Goal: Task Accomplishment & Management: Complete application form

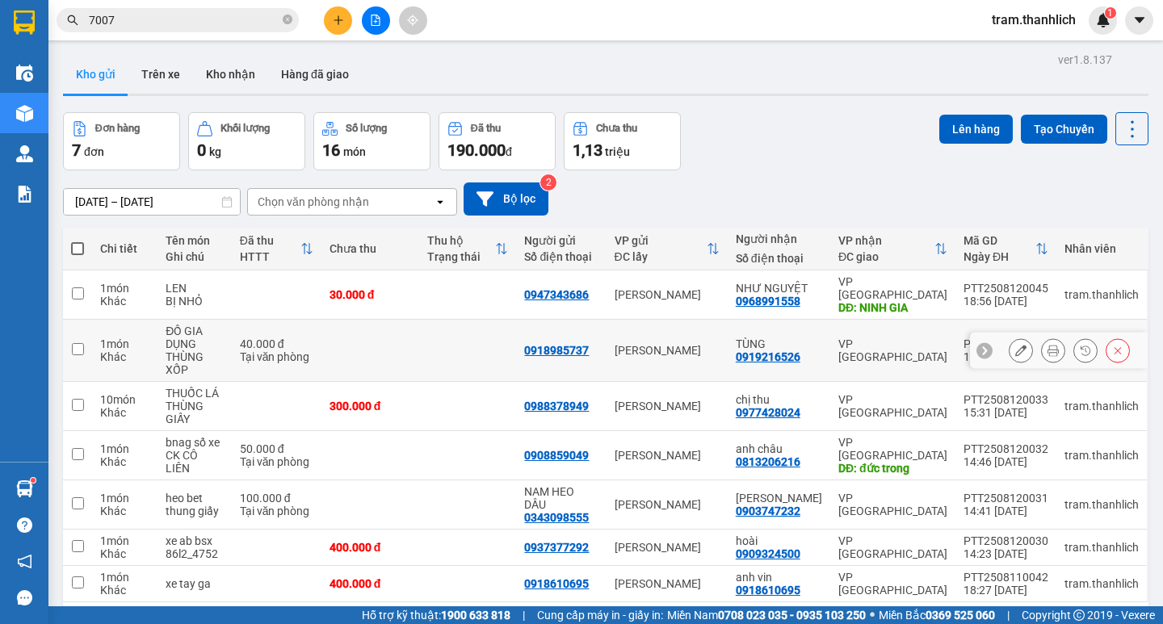
scroll to position [74, 0]
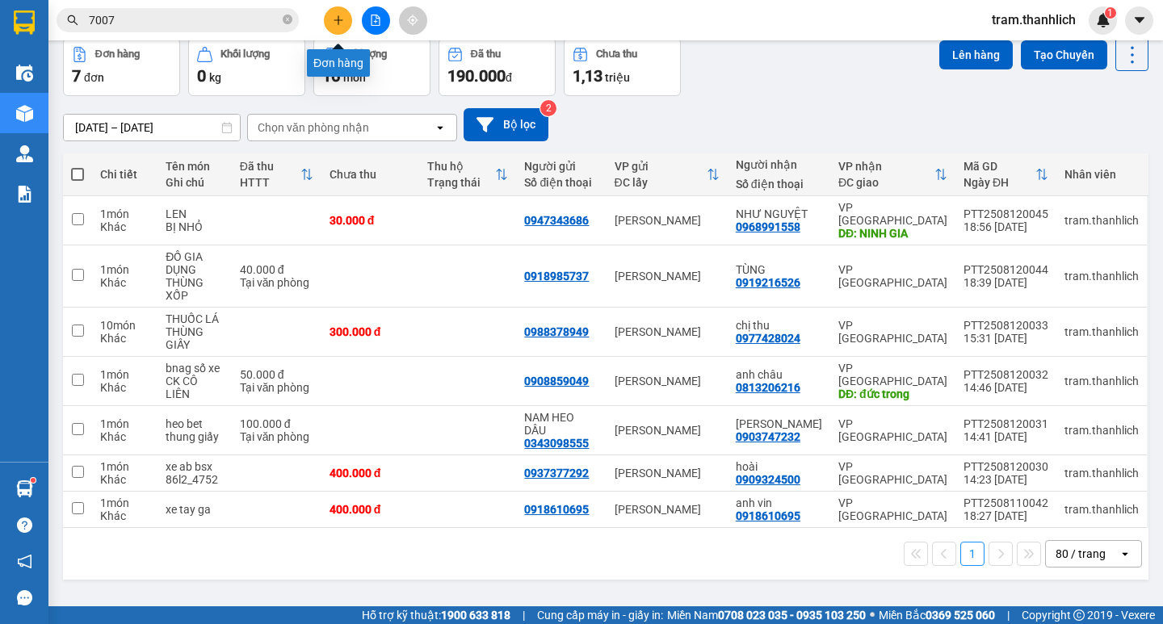
click at [334, 30] on button at bounding box center [338, 20] width 28 height 28
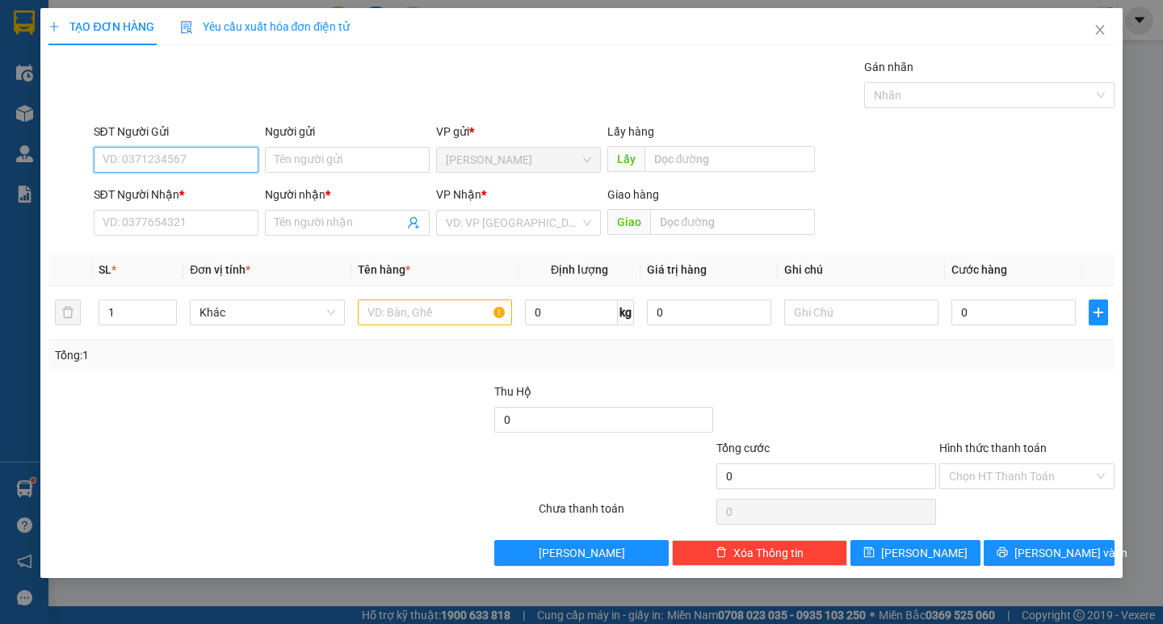
click at [125, 157] on input "SĐT Người Gửi" at bounding box center [176, 160] width 165 height 26
click at [129, 183] on div "0394614940 - [PERSON_NAME]" at bounding box center [182, 192] width 159 height 18
type input "0394614940"
type input "[PERSON_NAME]"
type input "0394614940"
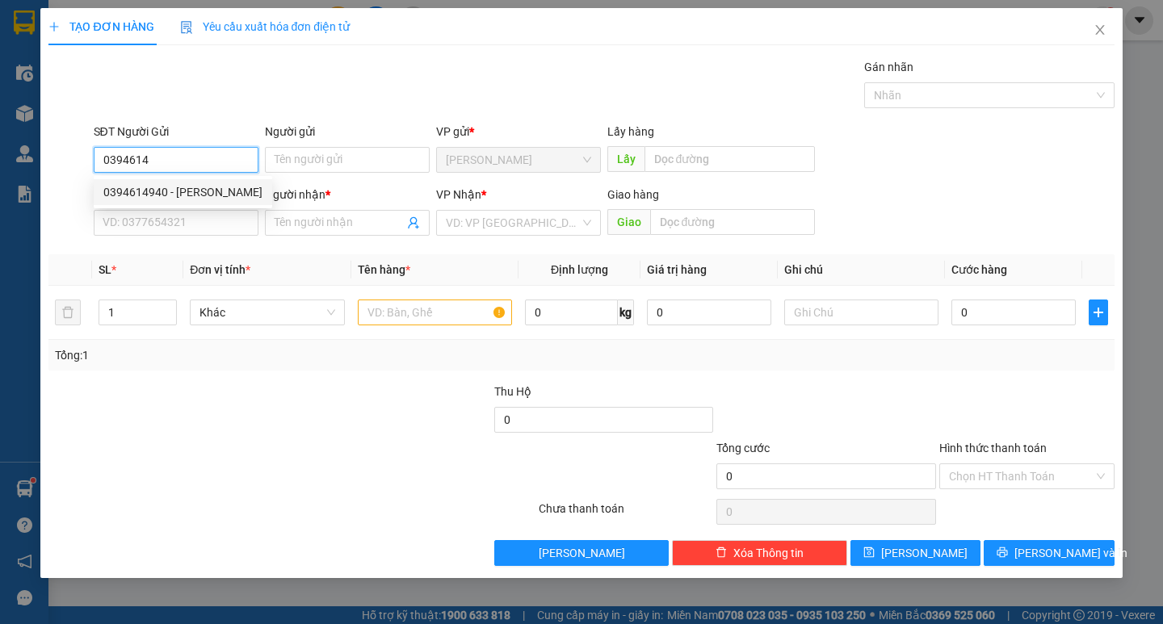
type input "[PERSON_NAME]"
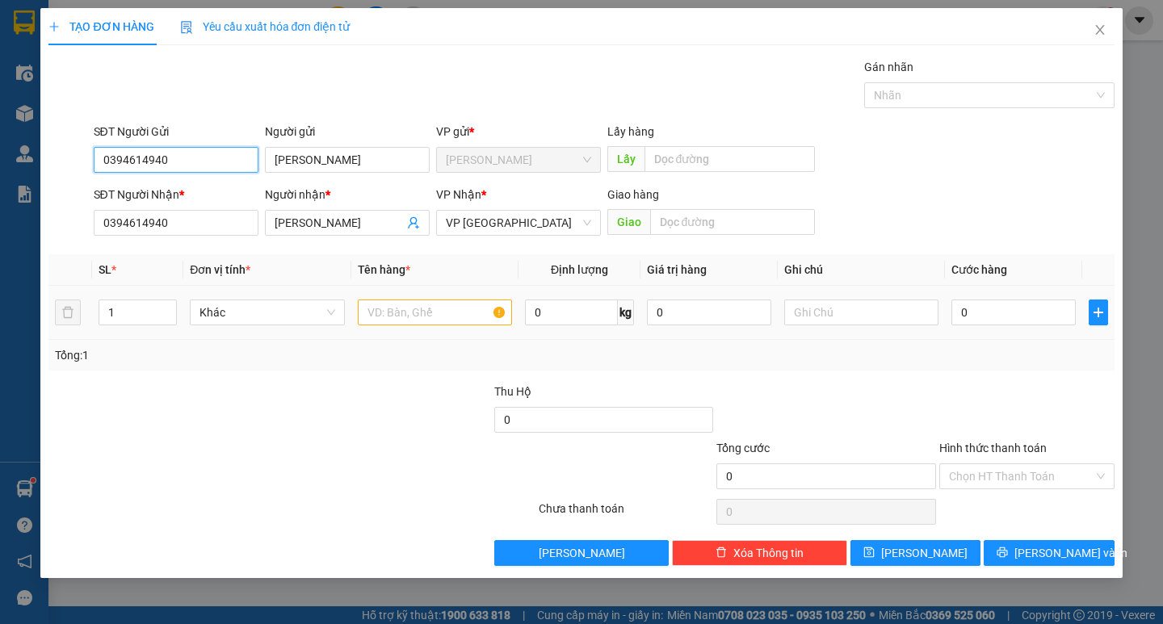
type input "0394614940"
click at [363, 302] on input "text" at bounding box center [435, 313] width 154 height 26
type input "vali xanh"
drag, startPoint x: 1003, startPoint y: 328, endPoint x: 1000, endPoint y: 315, distance: 13.3
click at [1003, 327] on div "0" at bounding box center [1013, 312] width 124 height 32
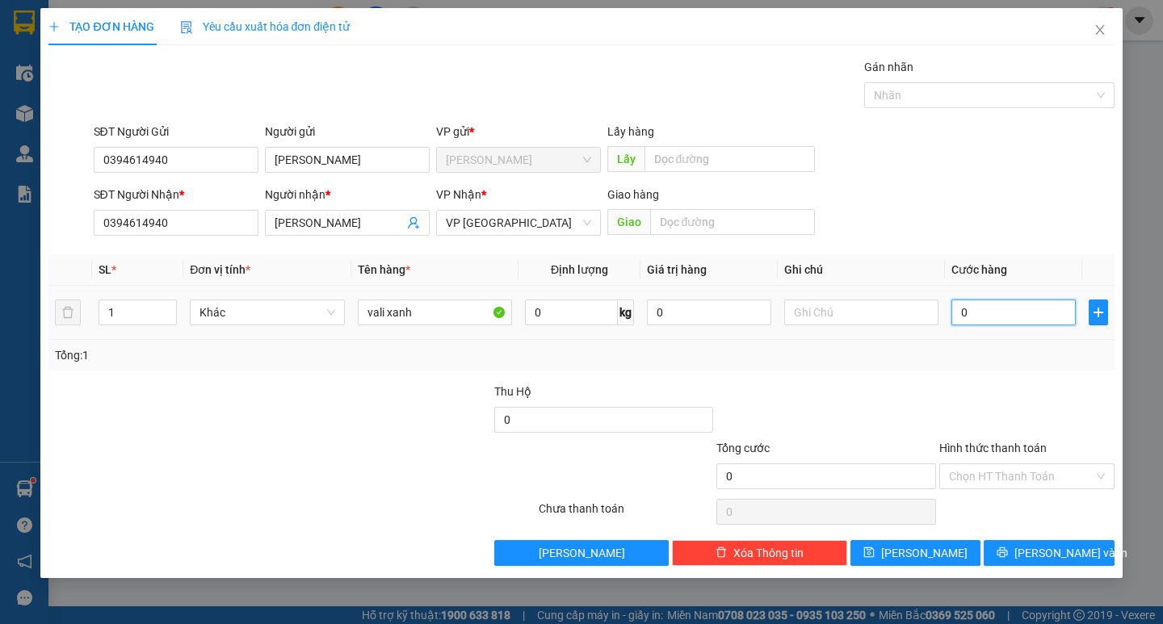
click at [1000, 314] on input "0" at bounding box center [1013, 313] width 124 height 26
type input "5"
type input "50"
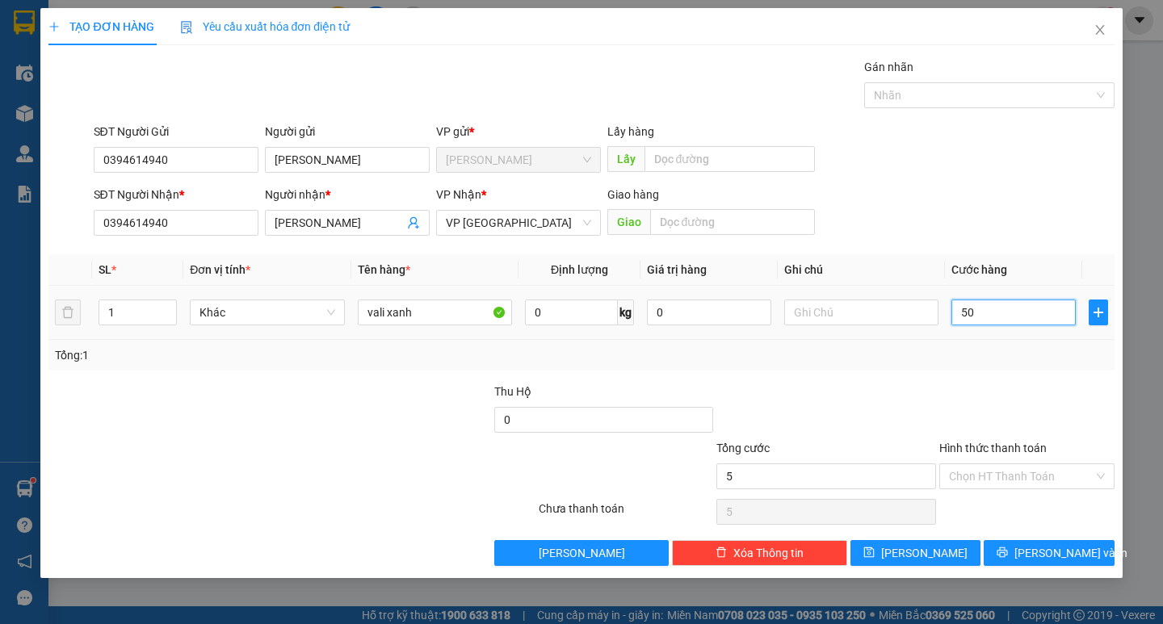
type input "50"
type input "500"
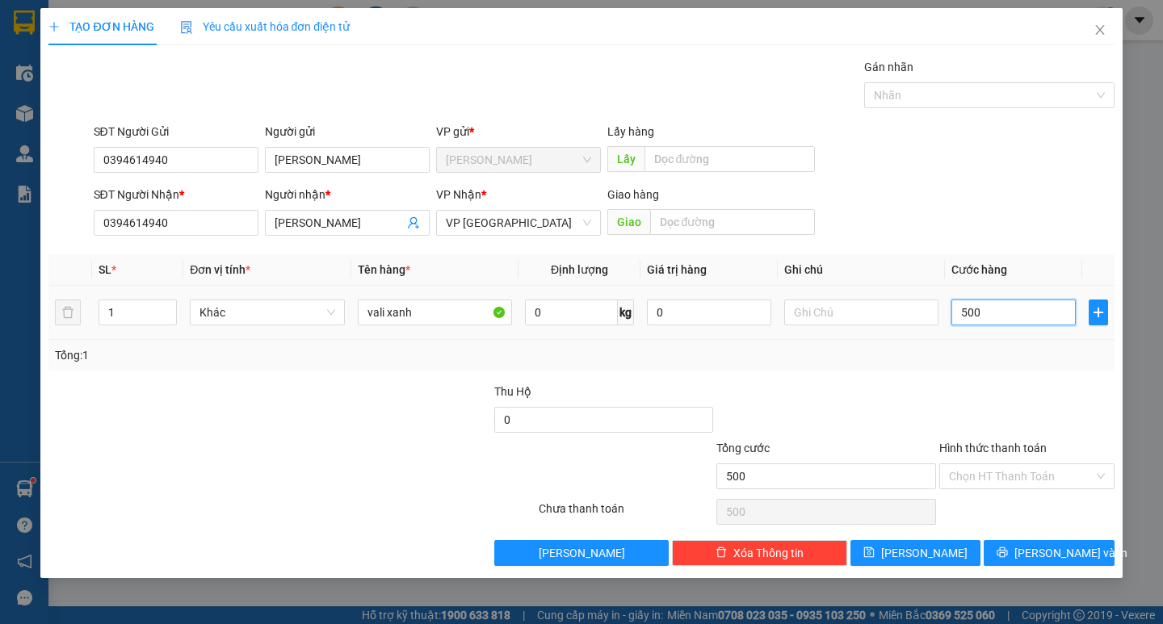
type input "5.000"
type input "50.000"
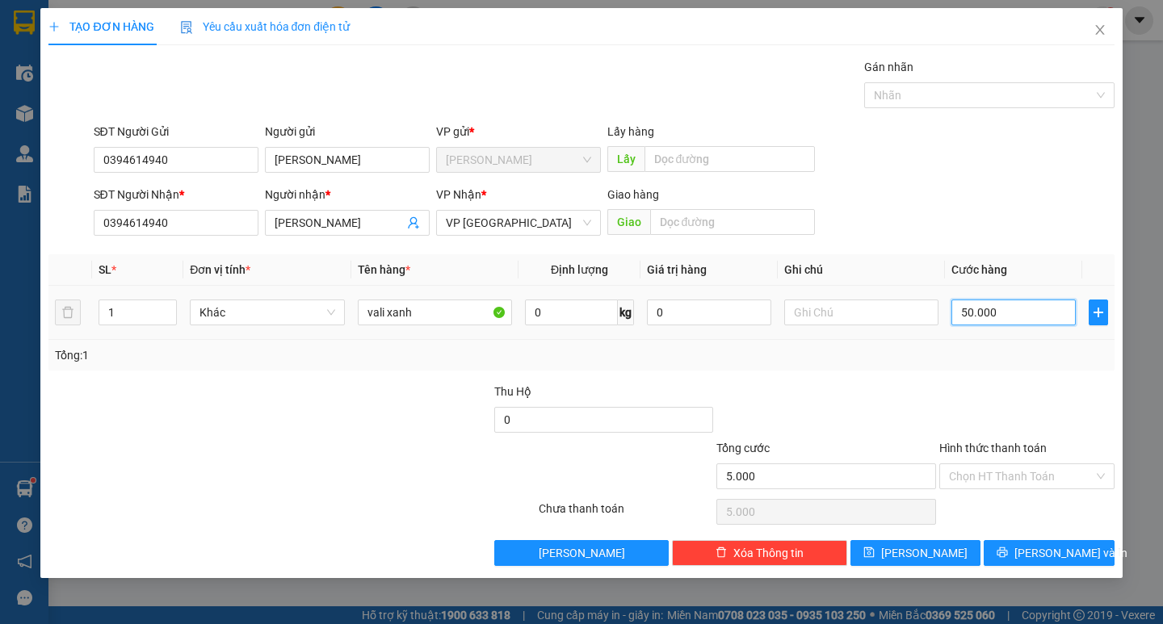
type input "50.000"
click at [911, 305] on input "text" at bounding box center [861, 313] width 154 height 26
type input "ck cô liên"
click at [1065, 472] on input "Hình thức thanh toán" at bounding box center [1021, 476] width 145 height 24
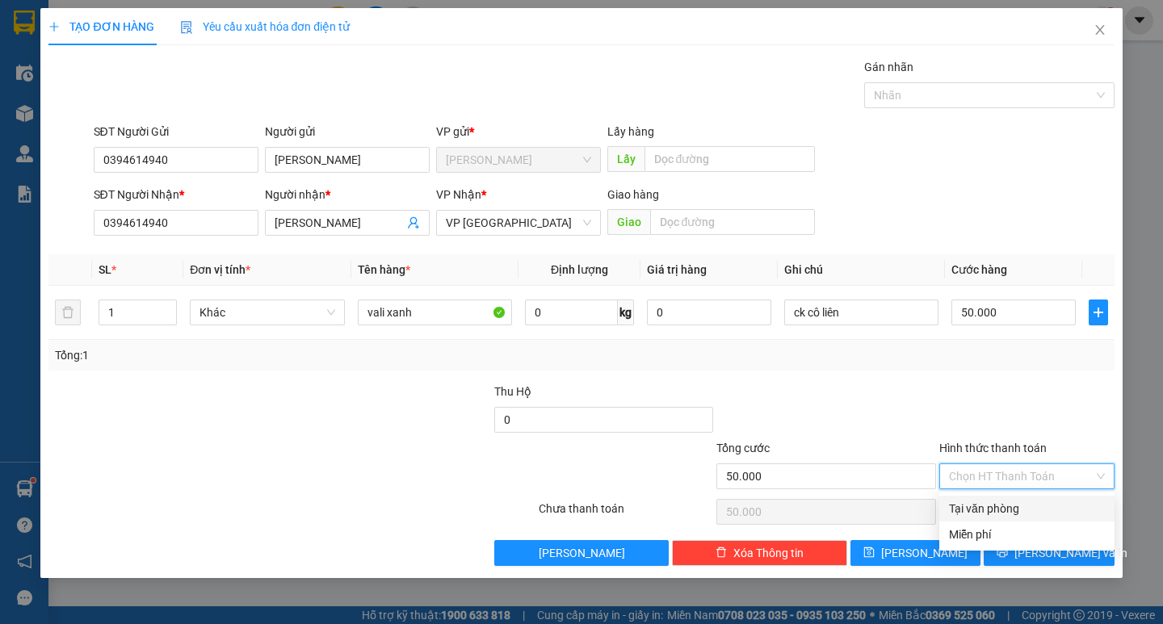
click at [1052, 504] on div "Tại văn phòng" at bounding box center [1027, 509] width 156 height 18
type input "0"
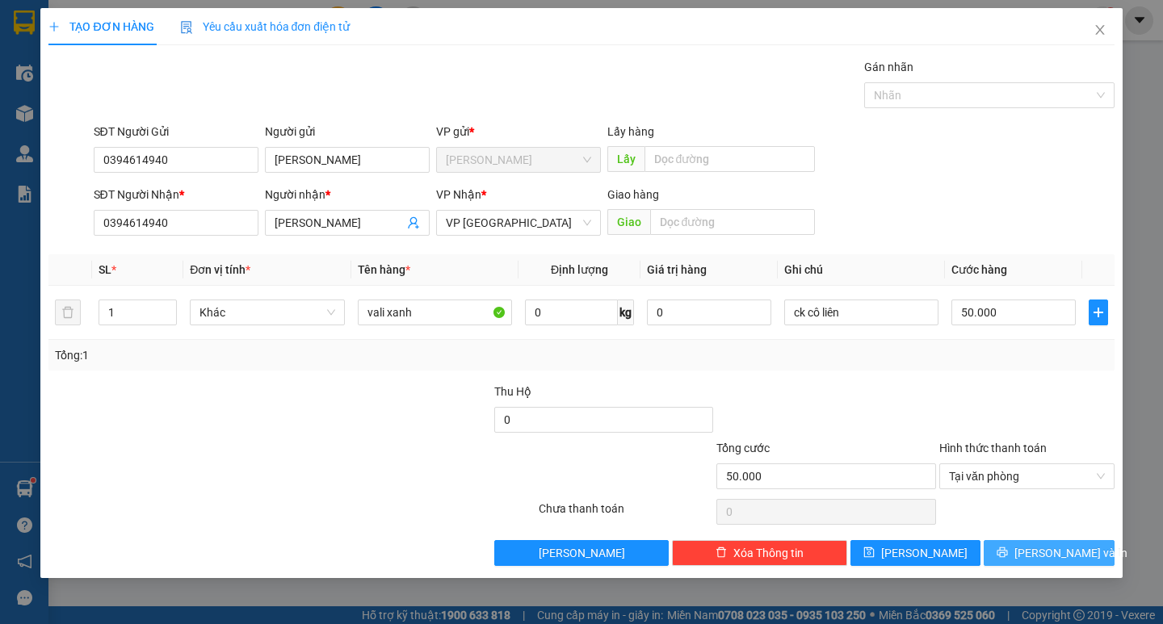
click at [1047, 544] on span "[PERSON_NAME] và In" at bounding box center [1070, 553] width 113 height 18
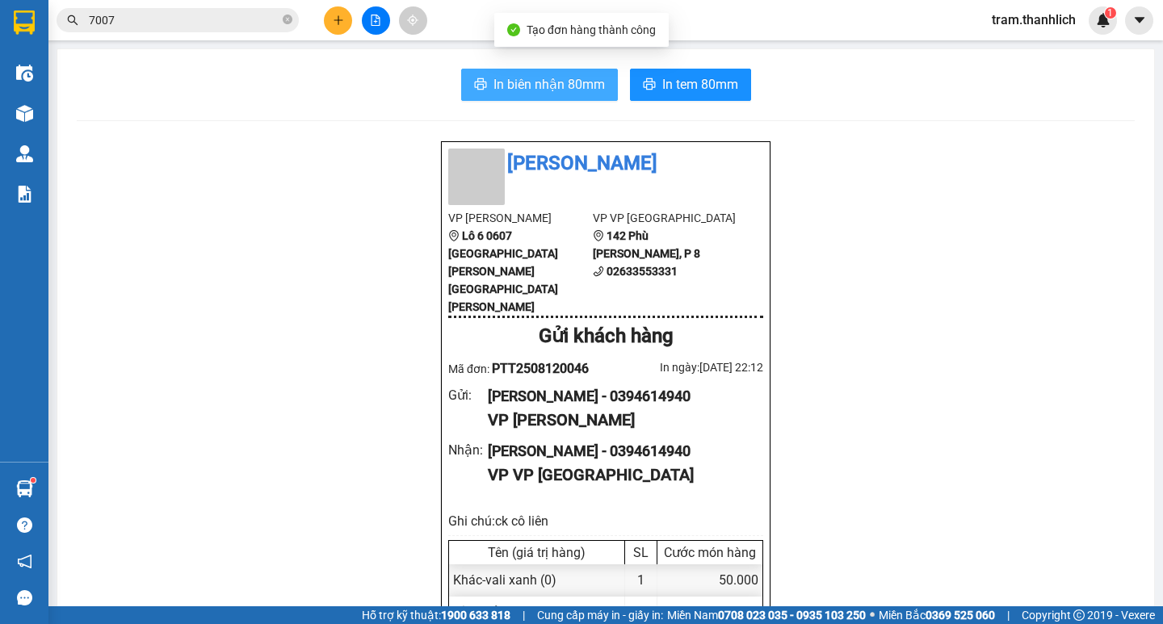
click at [493, 79] on span "In biên nhận 80mm" at bounding box center [548, 84] width 111 height 20
click at [548, 97] on button "In biên nhận 80mm" at bounding box center [539, 85] width 157 height 32
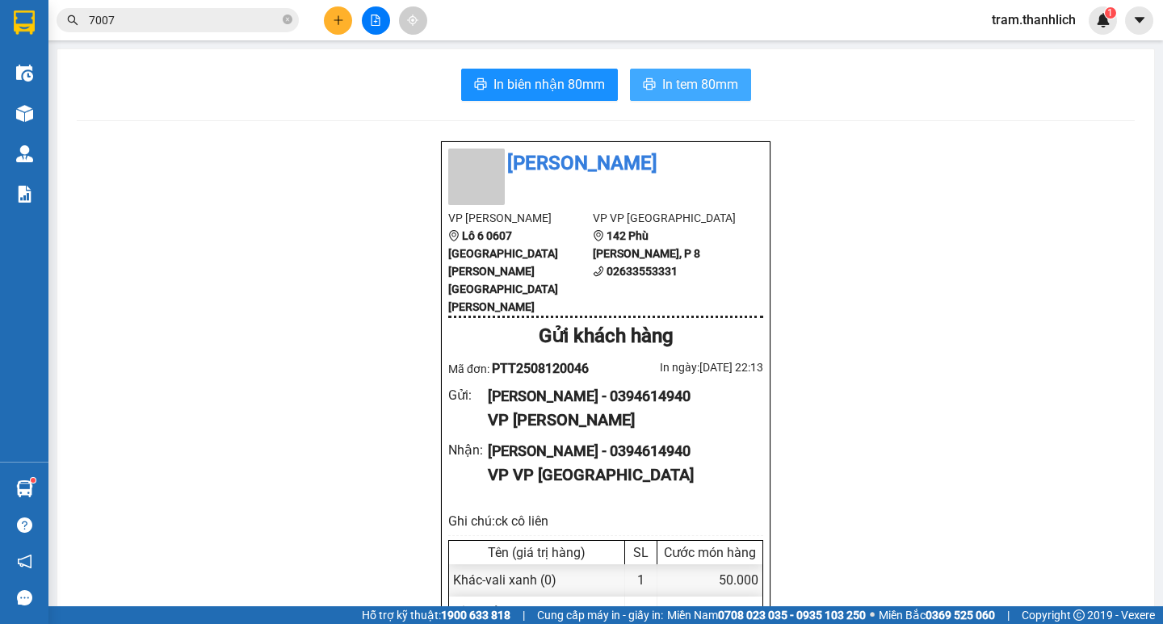
click at [715, 94] on span "In tem 80mm" at bounding box center [700, 84] width 76 height 20
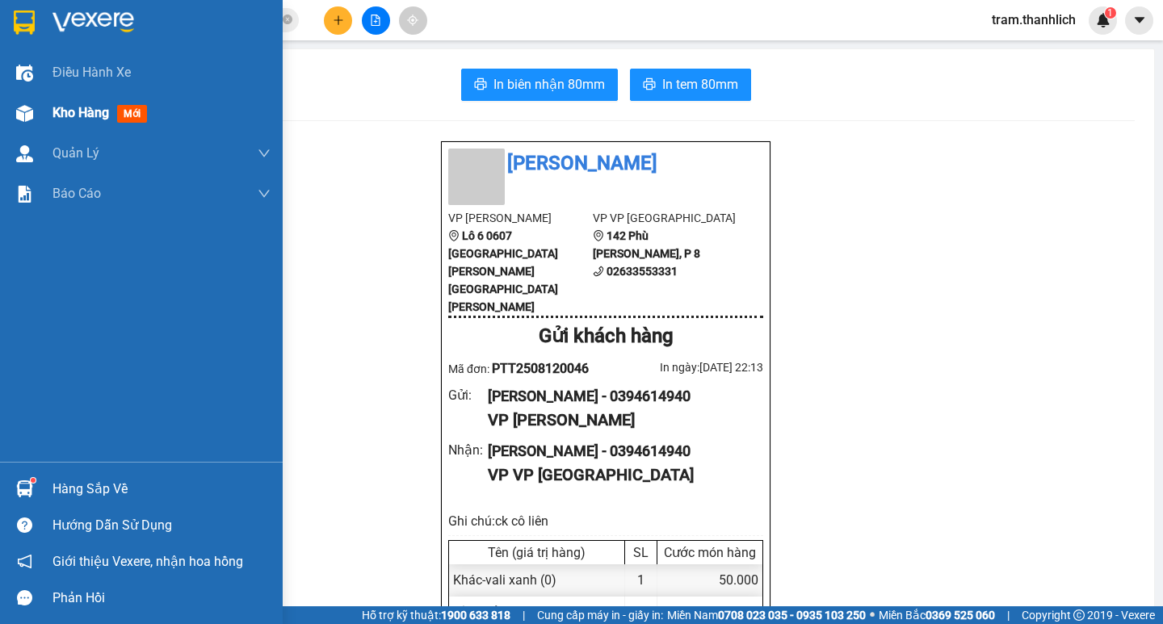
click at [51, 121] on div "Kho hàng mới" at bounding box center [141, 113] width 283 height 40
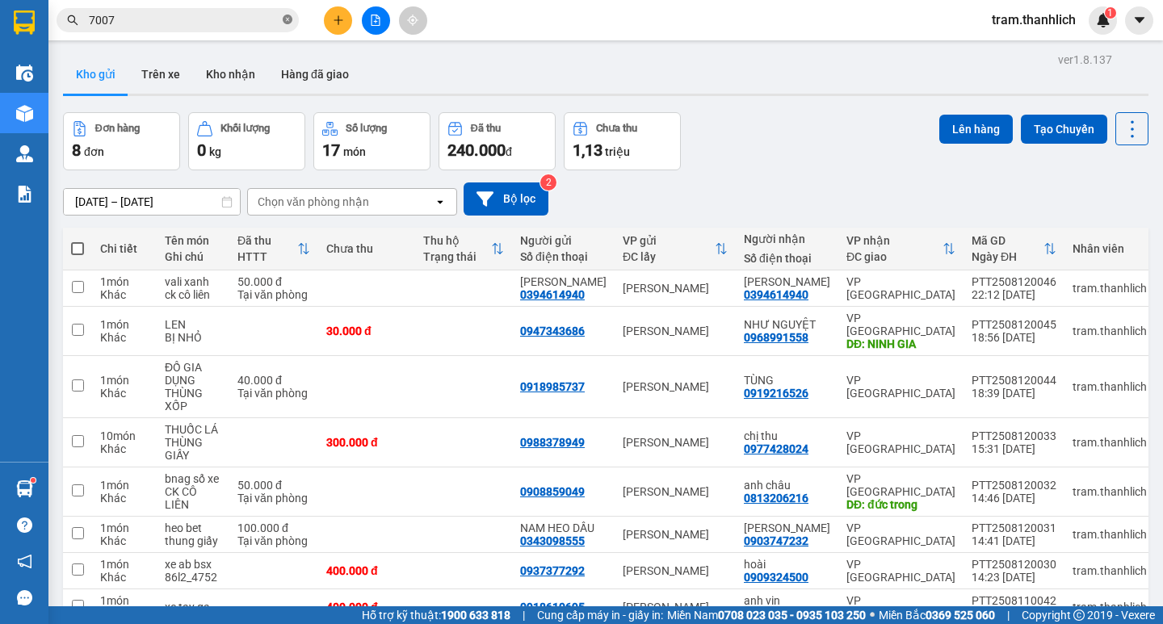
click at [290, 23] on icon "close-circle" at bounding box center [288, 20] width 10 height 10
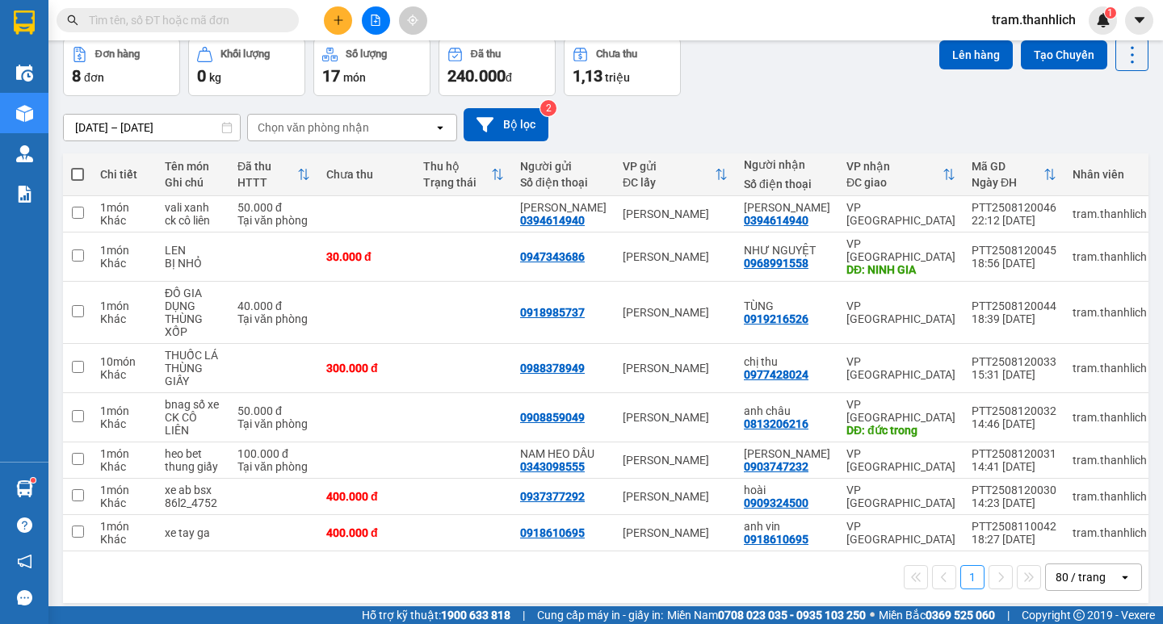
click at [246, 23] on input "text" at bounding box center [184, 20] width 191 height 18
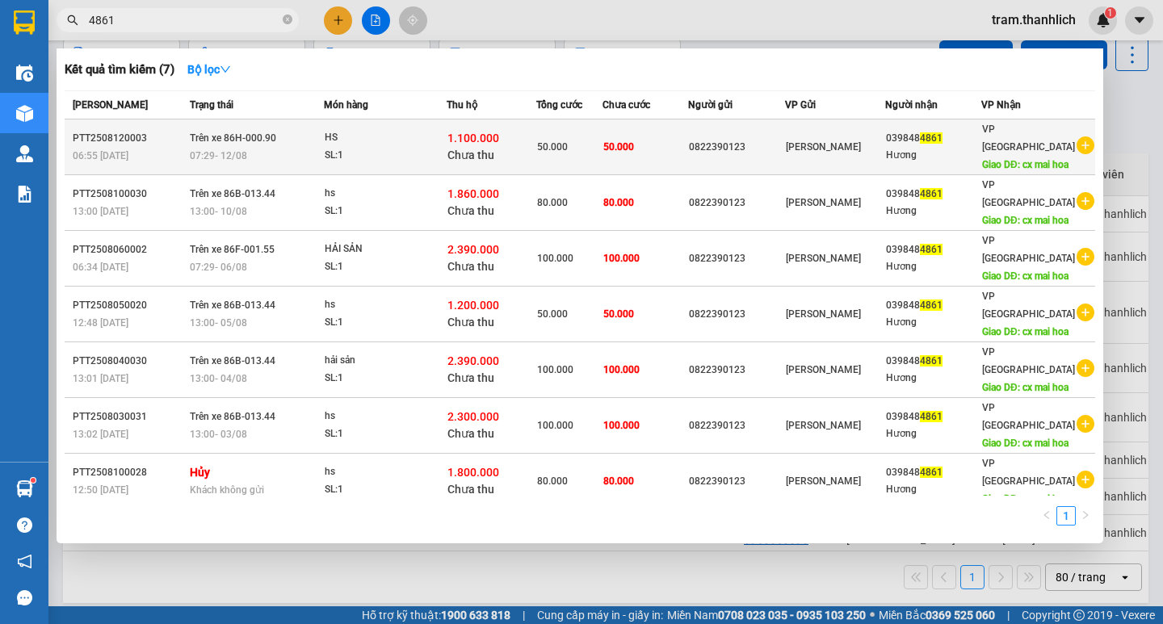
type input "4861"
click at [399, 153] on div "SL: 1" at bounding box center [385, 156] width 121 height 18
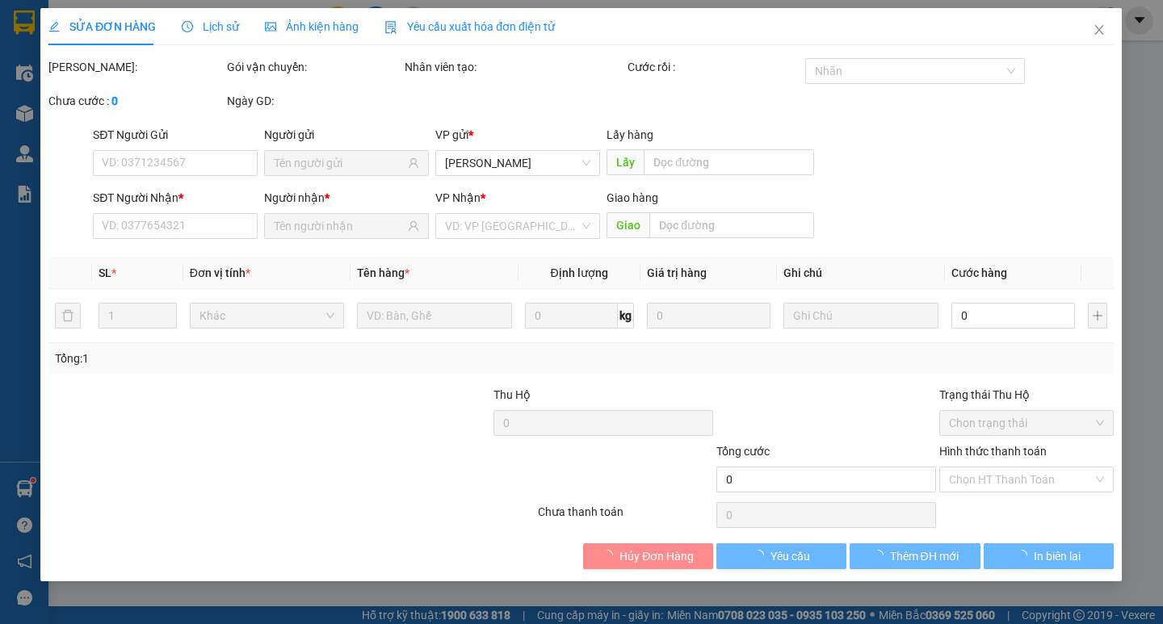
type input "0822390123"
type input "0398484861"
type input "cx mai hoa"
type input "1.100.000"
type input "50.000"
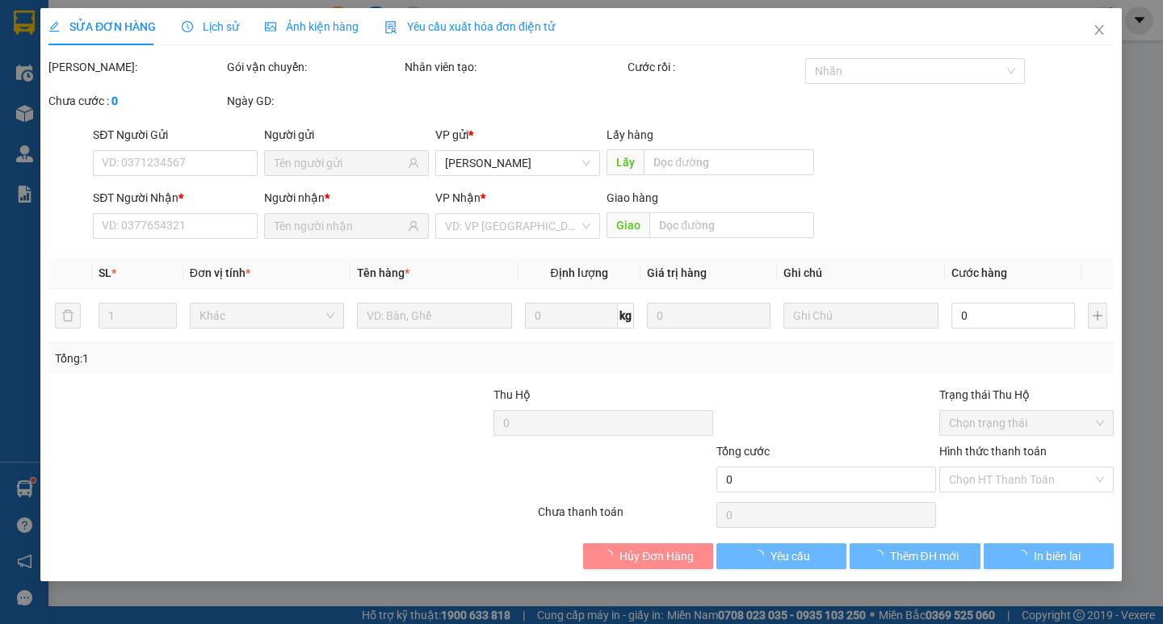
type input "50.000"
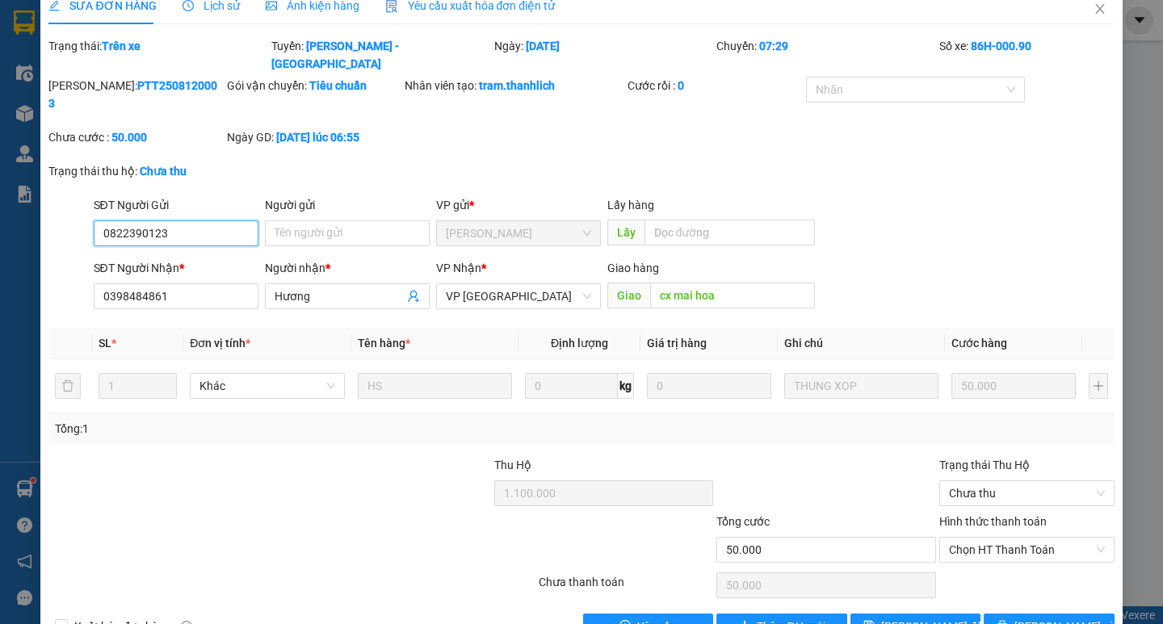
scroll to position [32, 0]
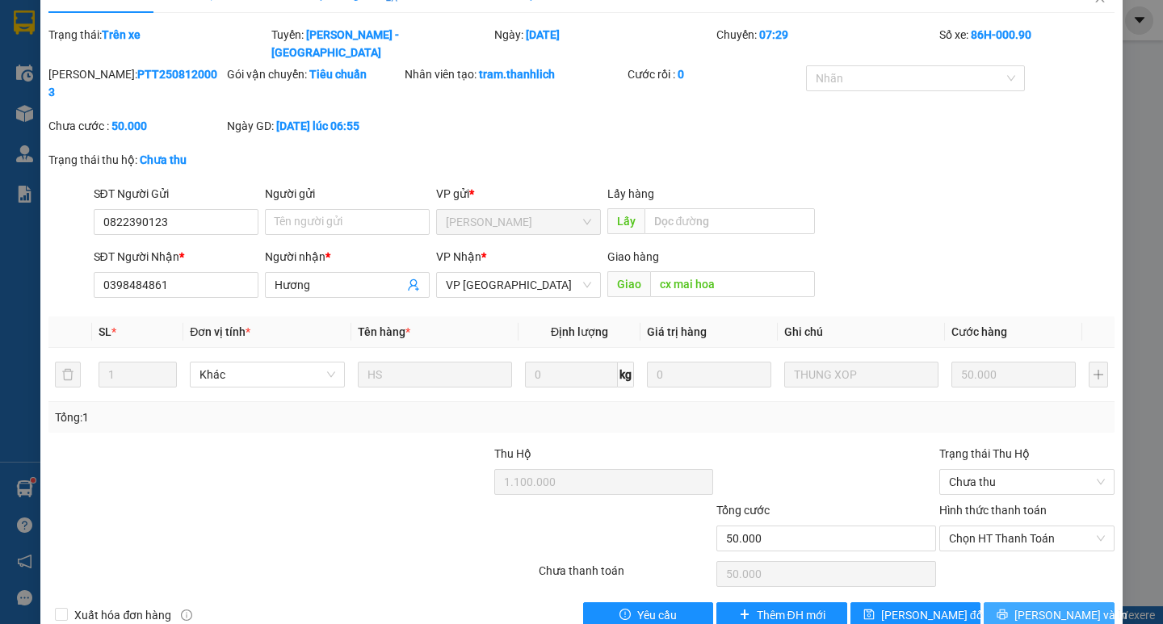
drag, startPoint x: 1078, startPoint y: 574, endPoint x: 867, endPoint y: 612, distance: 215.0
click at [1076, 602] on button "[PERSON_NAME] và In" at bounding box center [1049, 615] width 130 height 26
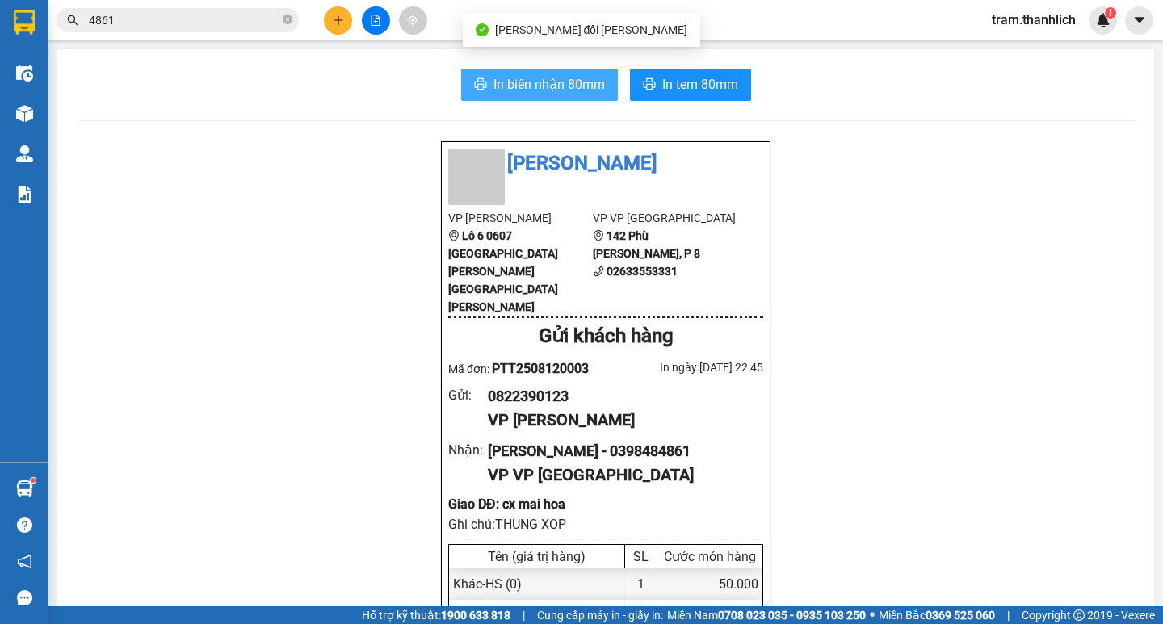
click at [564, 80] on span "In biên nhận 80mm" at bounding box center [548, 84] width 111 height 20
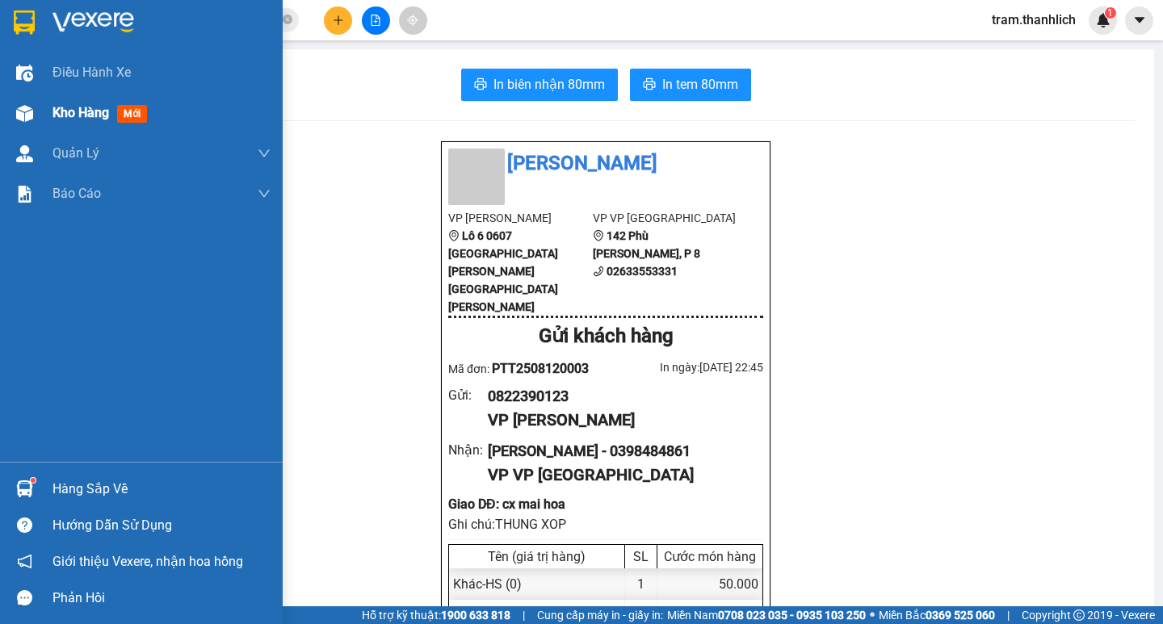
click at [35, 112] on div at bounding box center [24, 113] width 28 height 28
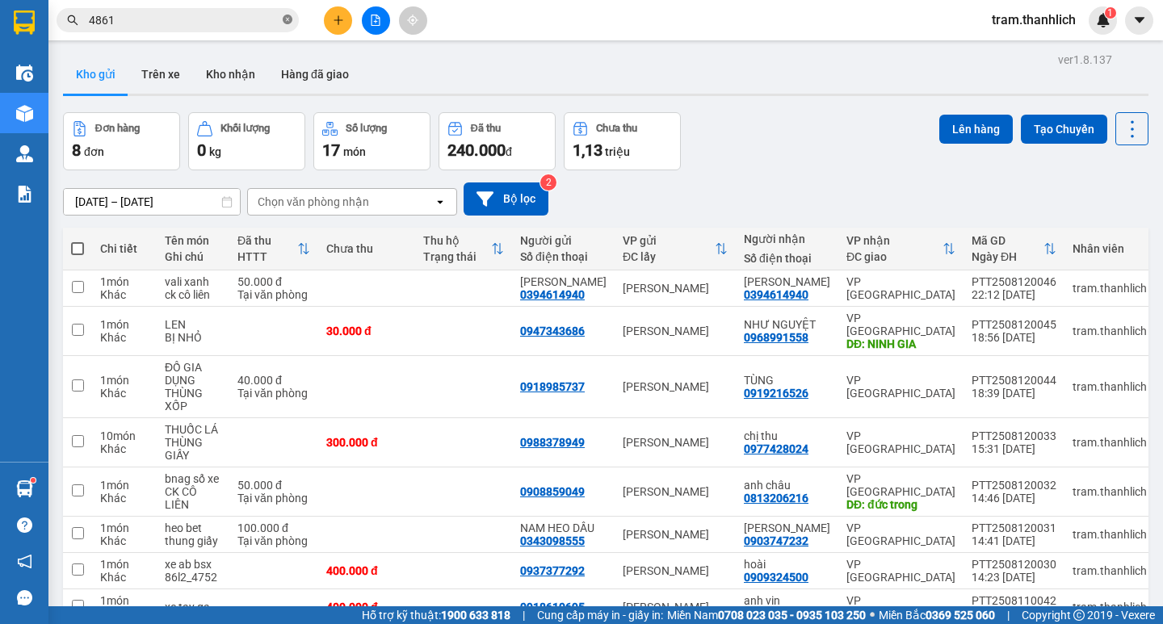
click at [287, 27] on span at bounding box center [288, 20] width 10 height 15
click at [254, 27] on input "text" at bounding box center [184, 20] width 191 height 18
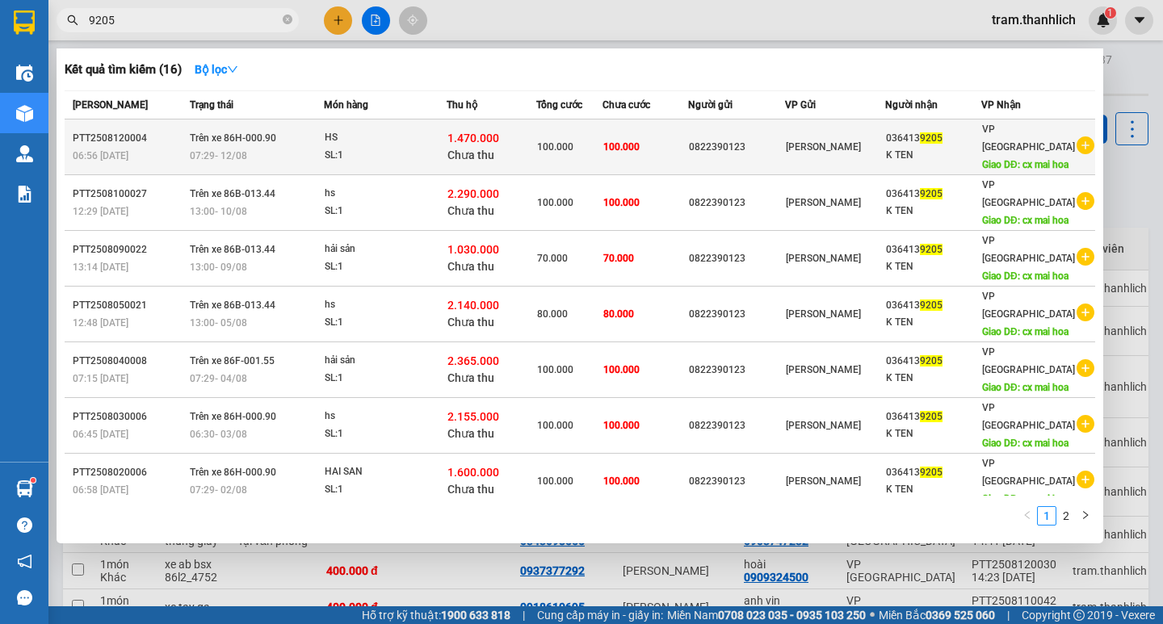
type input "9205"
click at [529, 146] on div "1.470.000 Chưa thu" at bounding box center [490, 147] width 87 height 34
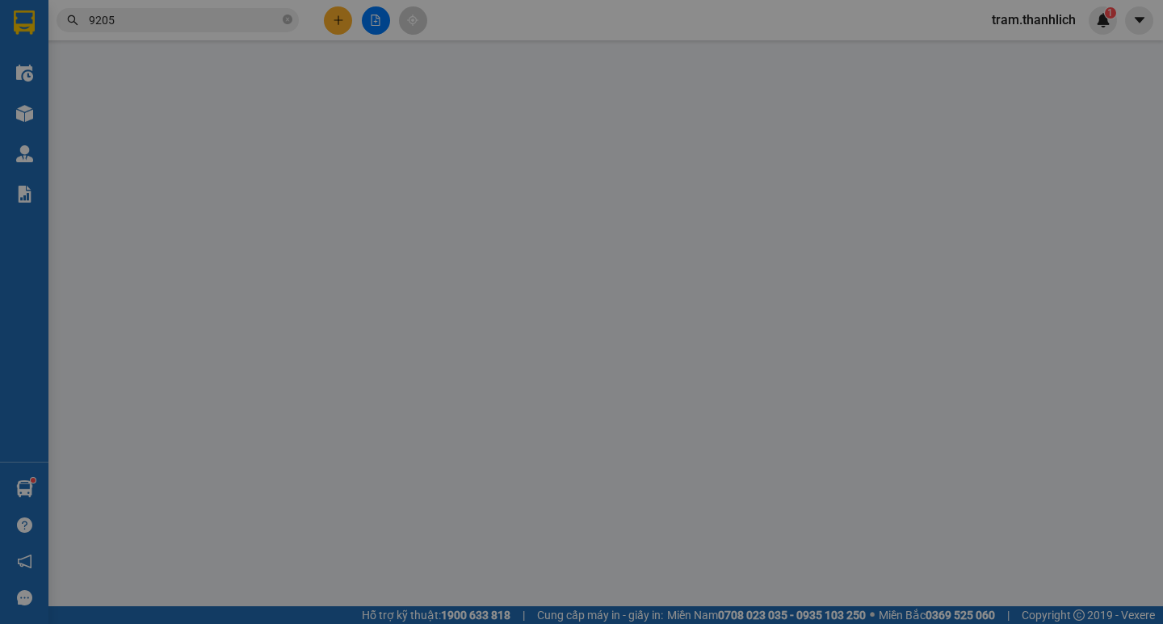
type input "0822390123"
type input "0364139205"
type input "cx mai hoa"
type input "1.470.000"
type input "100.000"
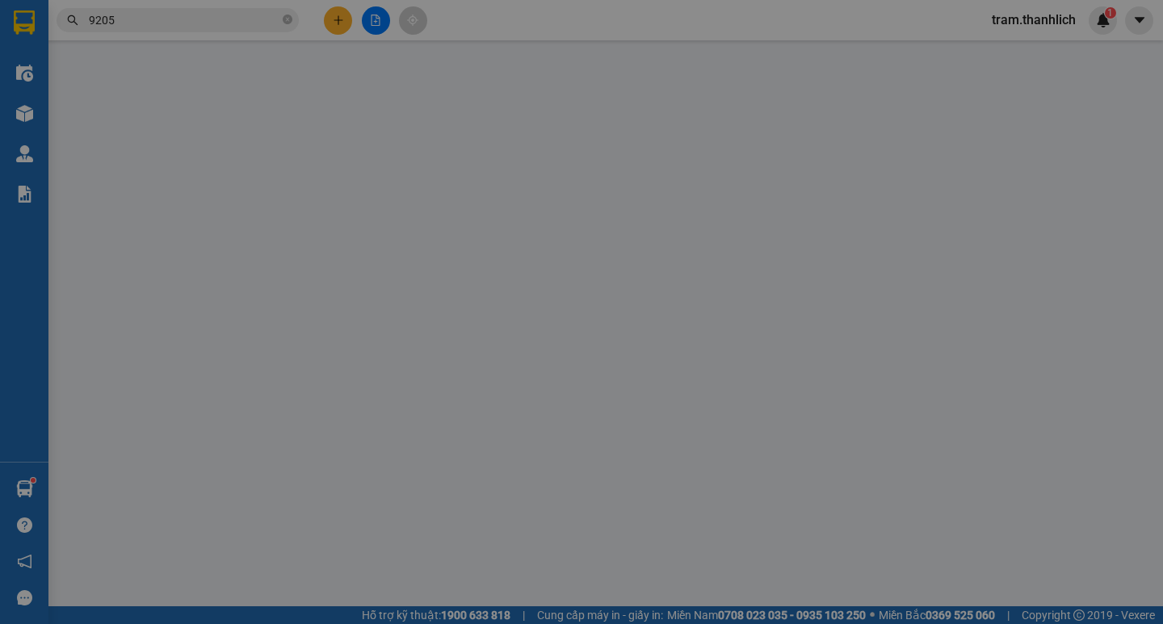
type input "100.000"
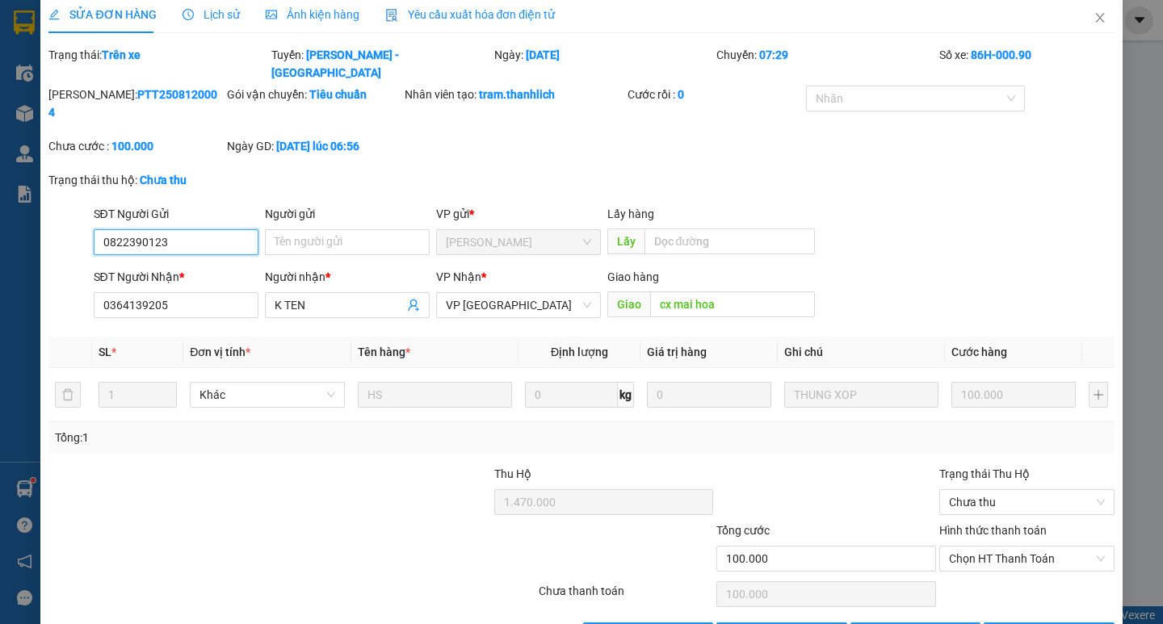
scroll to position [32, 0]
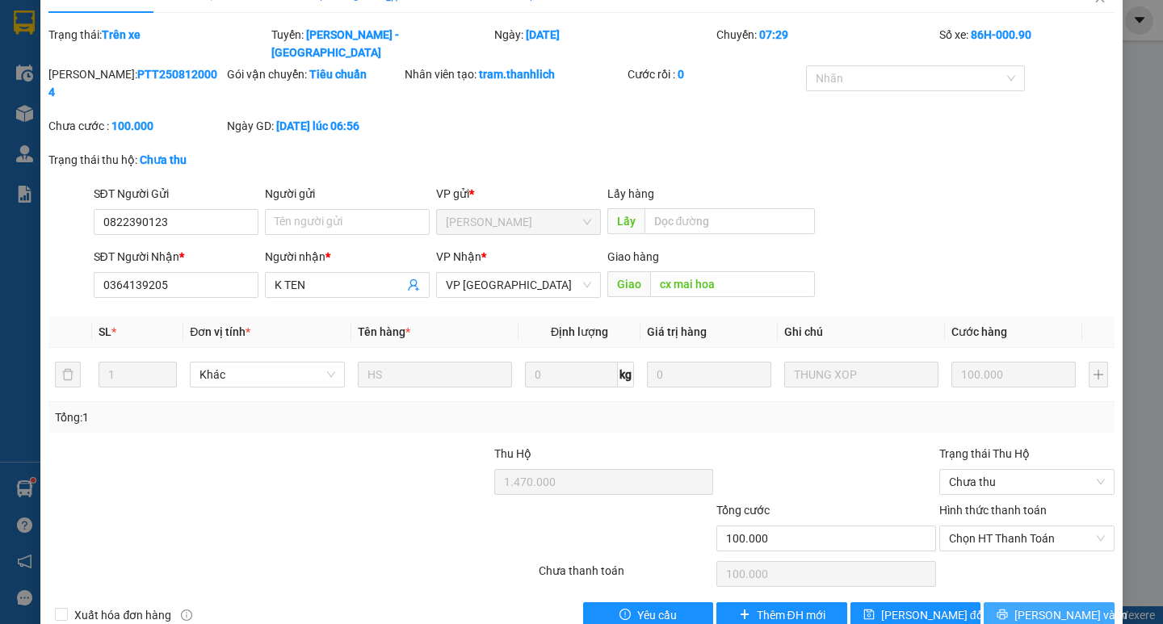
click at [1044, 607] on span "[PERSON_NAME] và In" at bounding box center [1070, 616] width 113 height 18
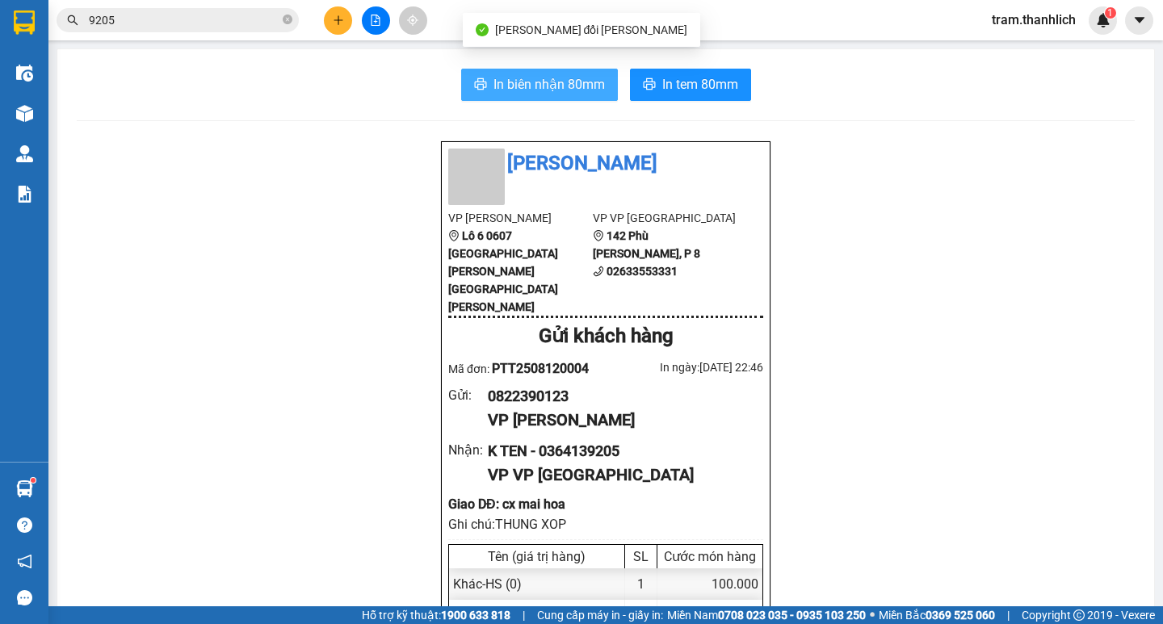
click at [554, 79] on span "In biên nhận 80mm" at bounding box center [548, 84] width 111 height 20
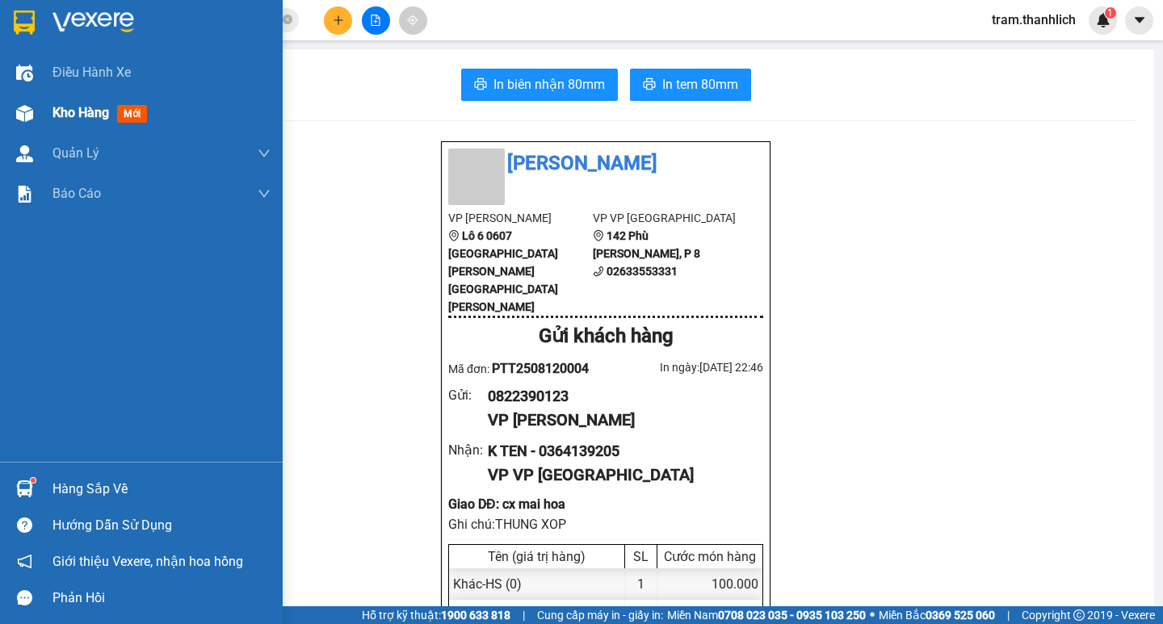
click at [10, 117] on div at bounding box center [24, 113] width 28 height 28
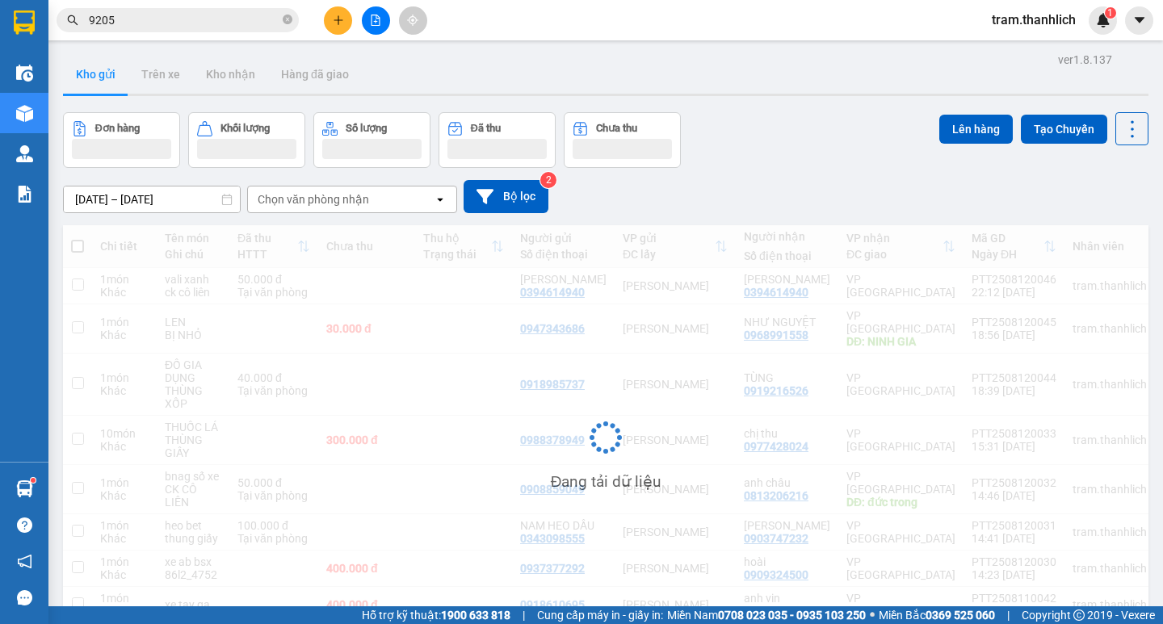
click at [293, 19] on span "9205" at bounding box center [178, 20] width 242 height 24
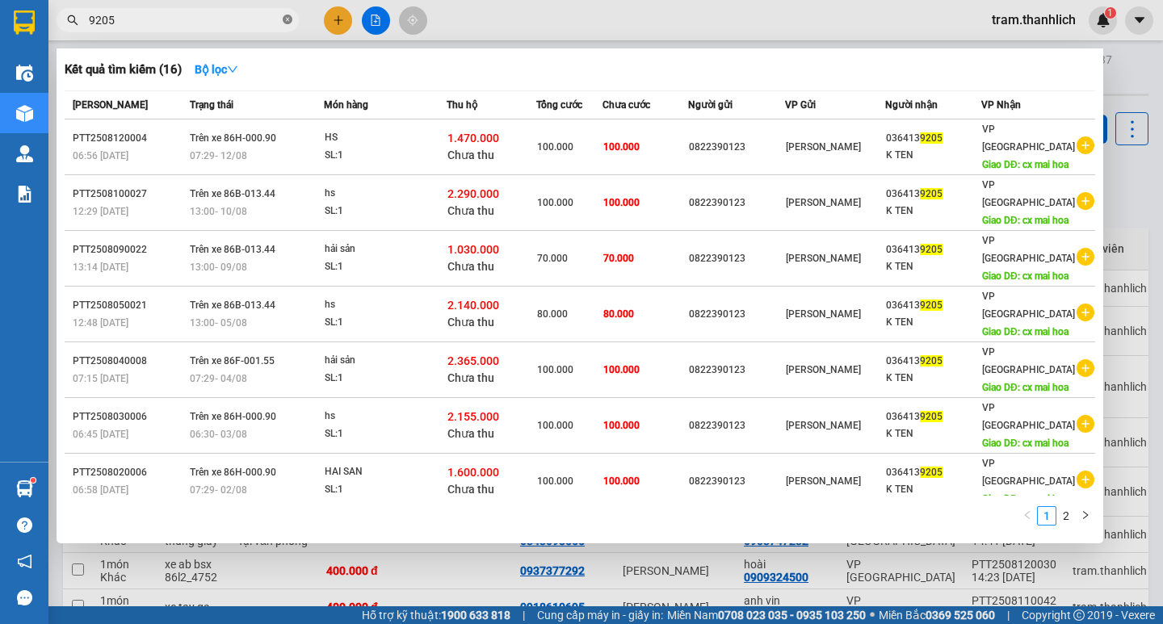
click at [290, 19] on icon "close-circle" at bounding box center [288, 20] width 10 height 10
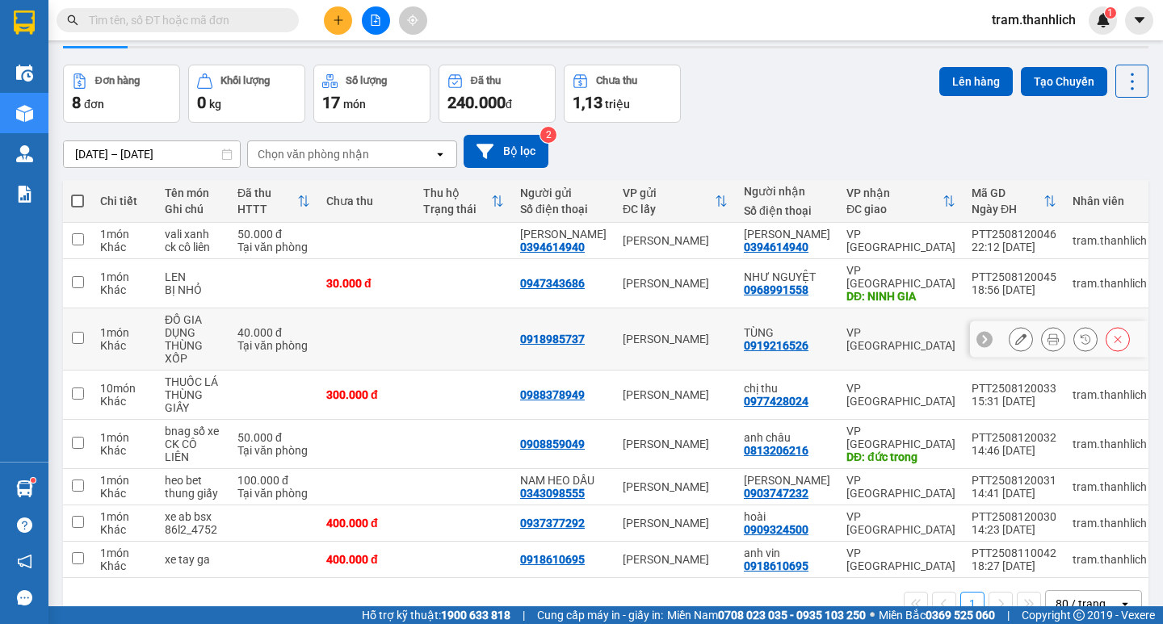
scroll to position [74, 0]
